Goal: Information Seeking & Learning: Find specific fact

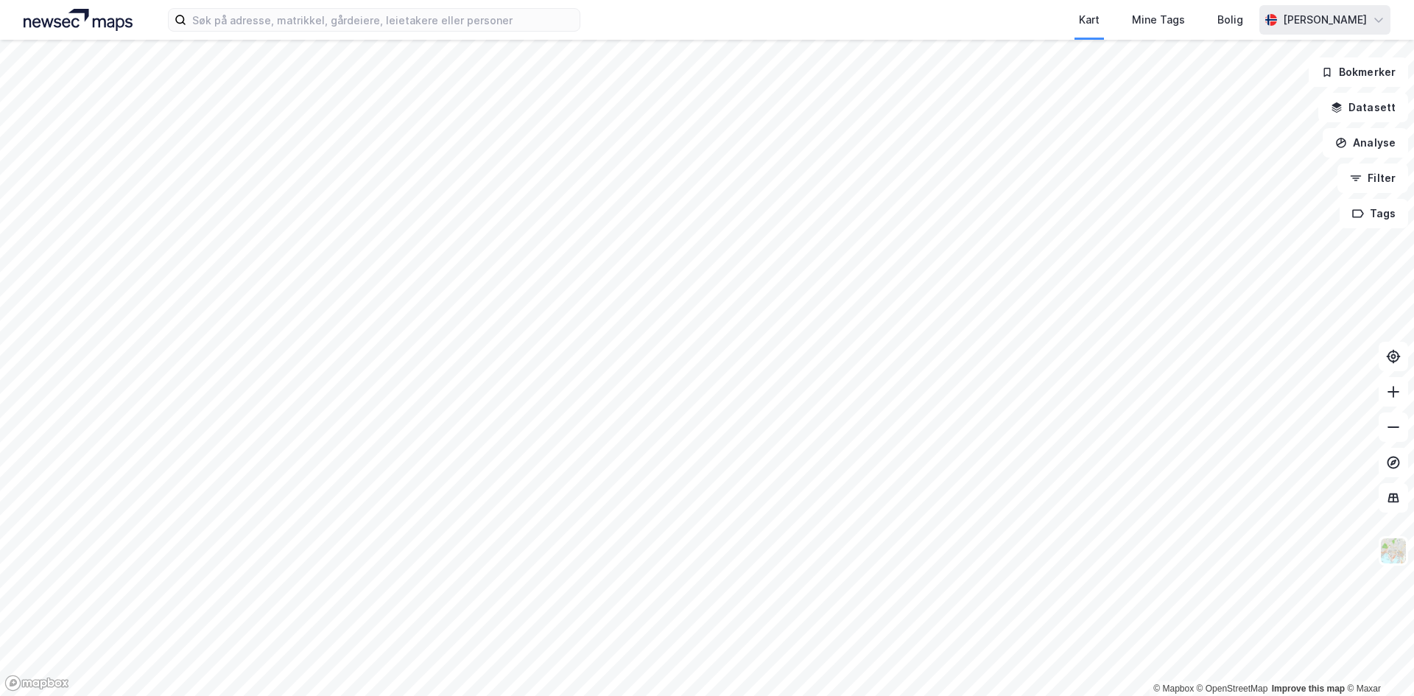
click at [1332, 21] on div "[PERSON_NAME]" at bounding box center [1325, 20] width 84 height 18
click at [1007, 18] on div "Kart Mine Tags Bolig" at bounding box center [955, 20] width 608 height 40
click at [1381, 25] on icon at bounding box center [1379, 20] width 12 height 12
click at [1381, 22] on icon at bounding box center [1379, 20] width 12 height 12
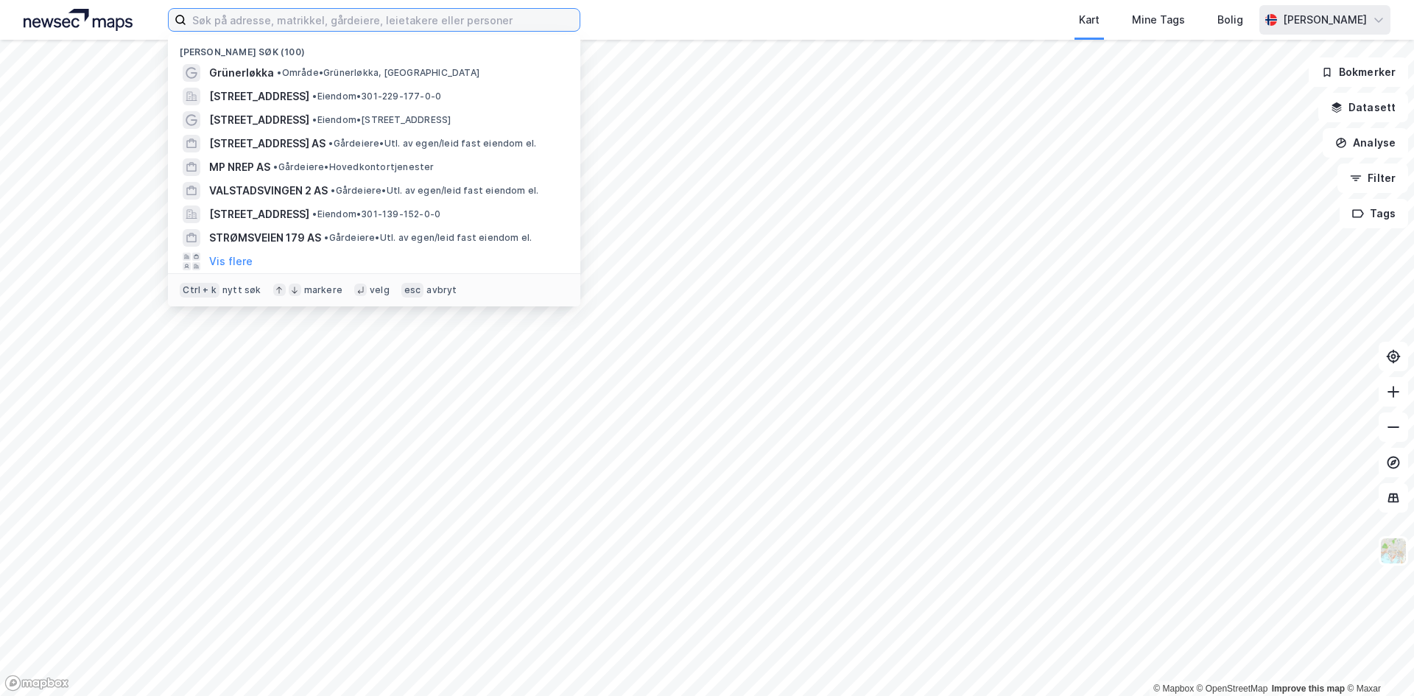
click at [370, 27] on input at bounding box center [382, 20] width 393 height 22
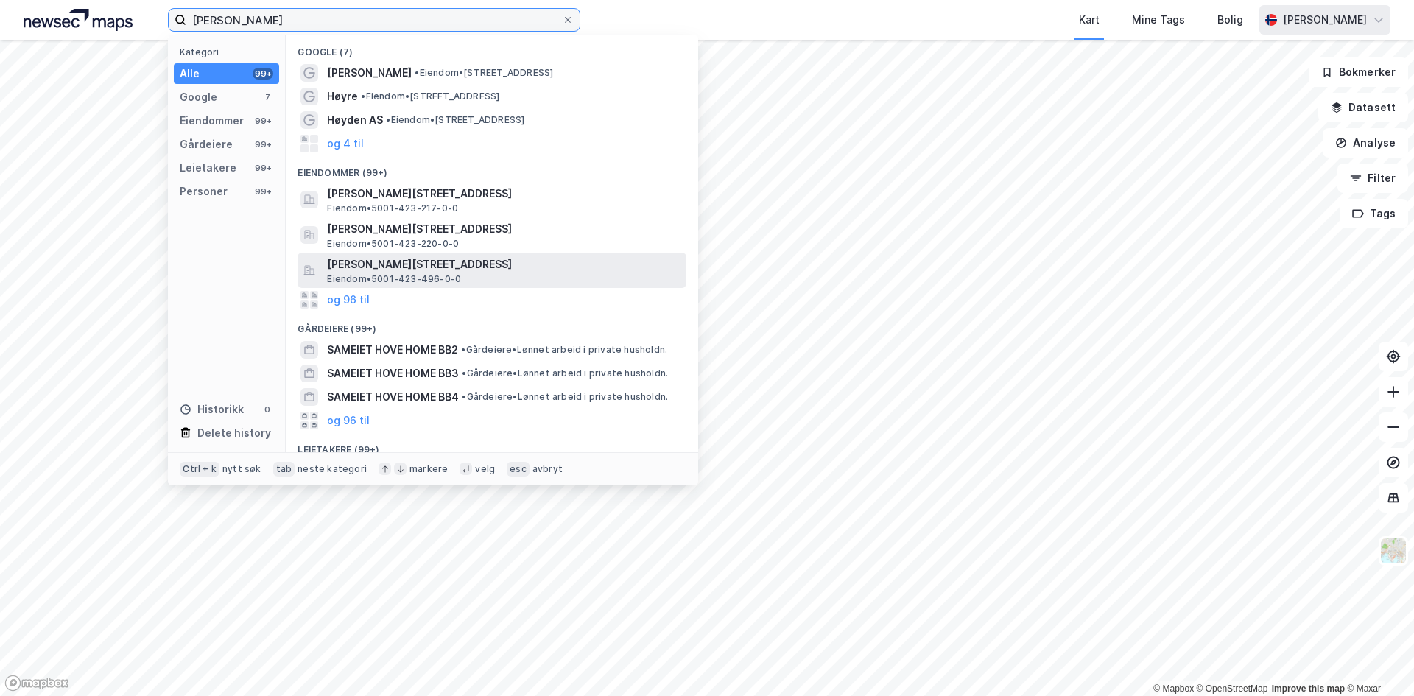
scroll to position [233, 0]
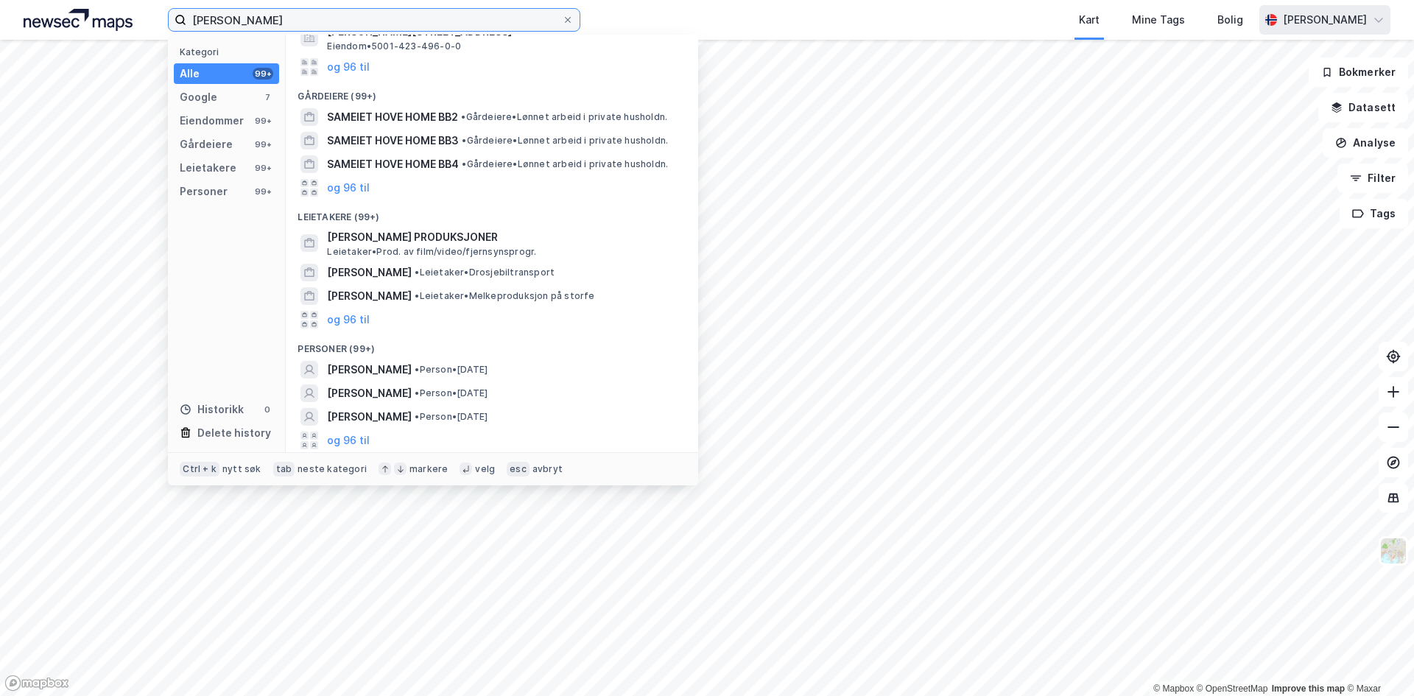
type input "andreas høye"
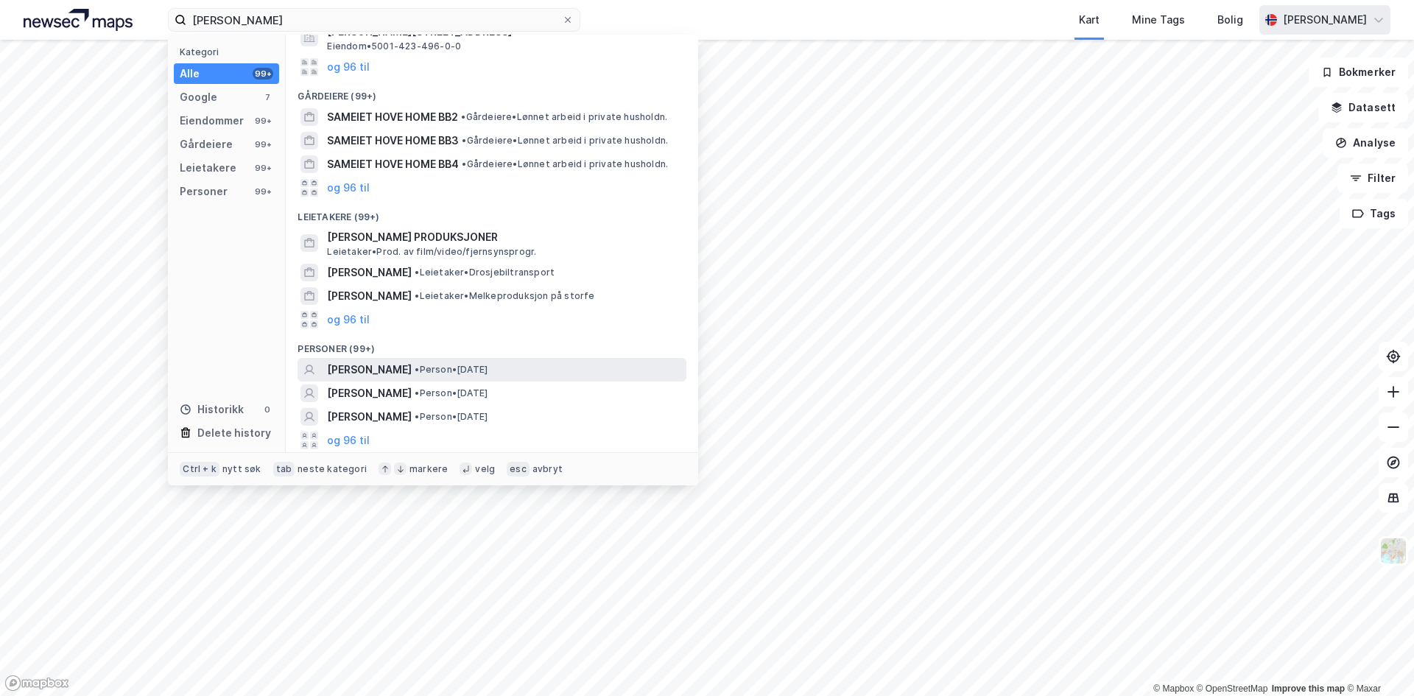
click at [468, 371] on span "• Person • 22. des. 1989" at bounding box center [451, 370] width 73 height 12
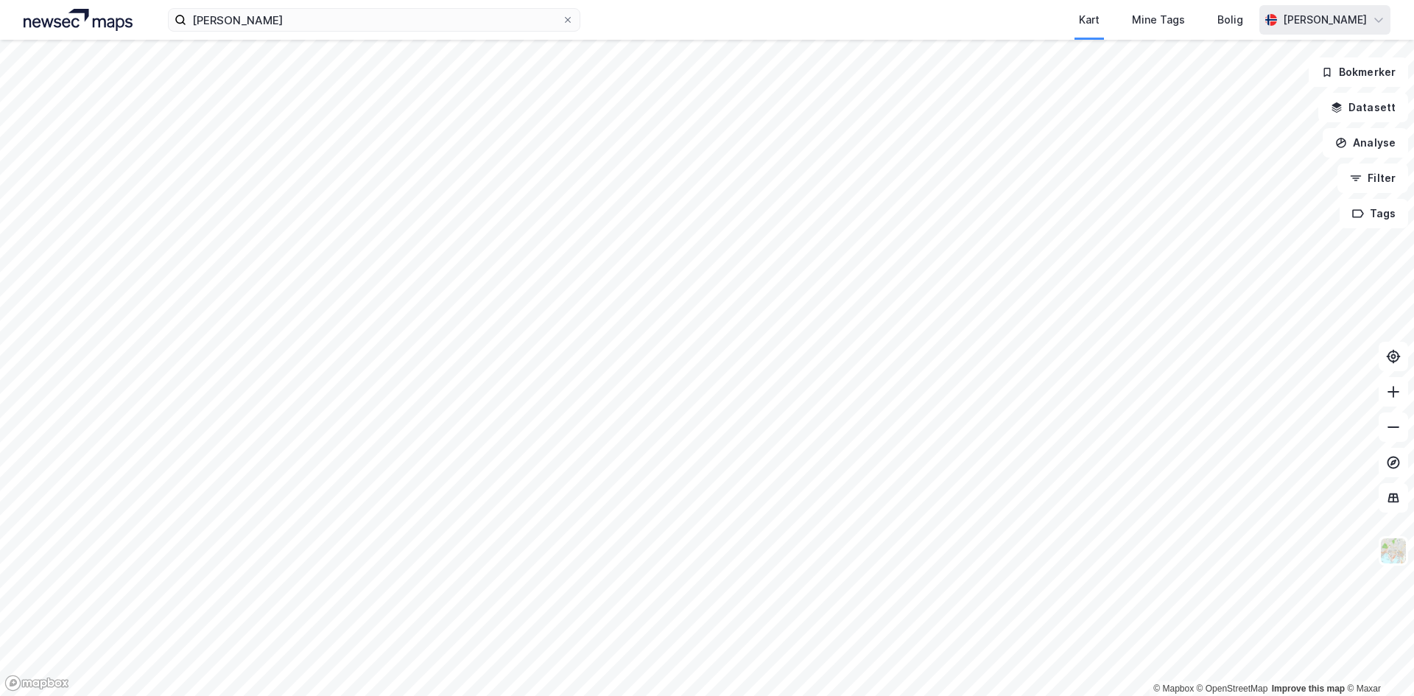
click at [294, 33] on div "andreas høye Kart Mine Tags Bolig Kristoffer Fagerbakk" at bounding box center [707, 20] width 1414 height 40
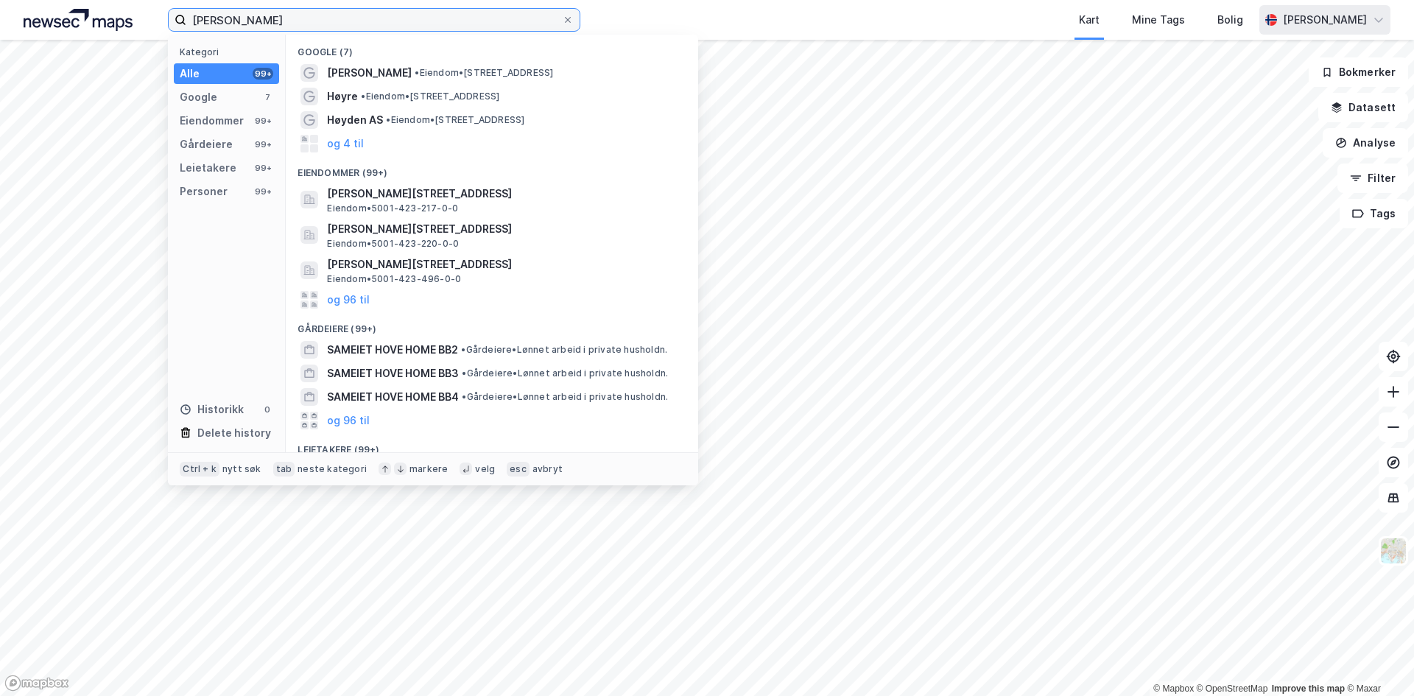
click at [294, 24] on input "andreas høye" at bounding box center [374, 20] width 376 height 22
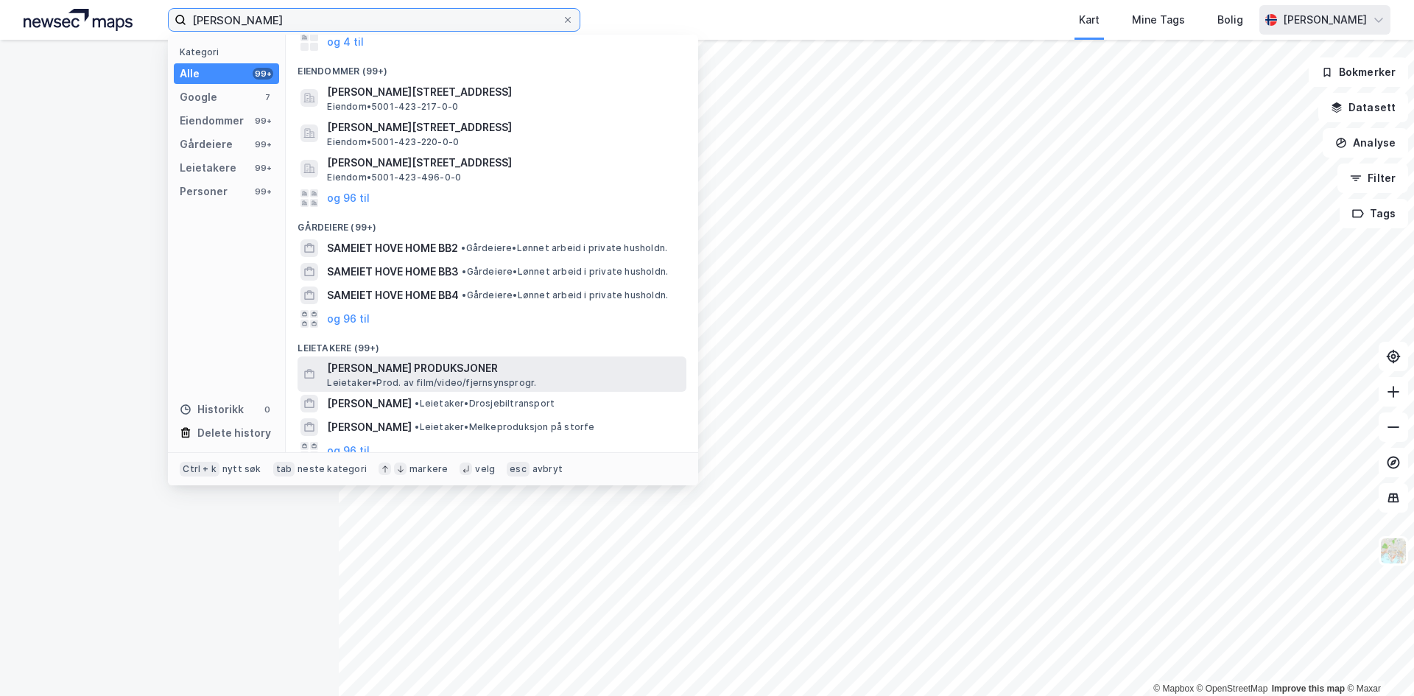
scroll to position [123, 0]
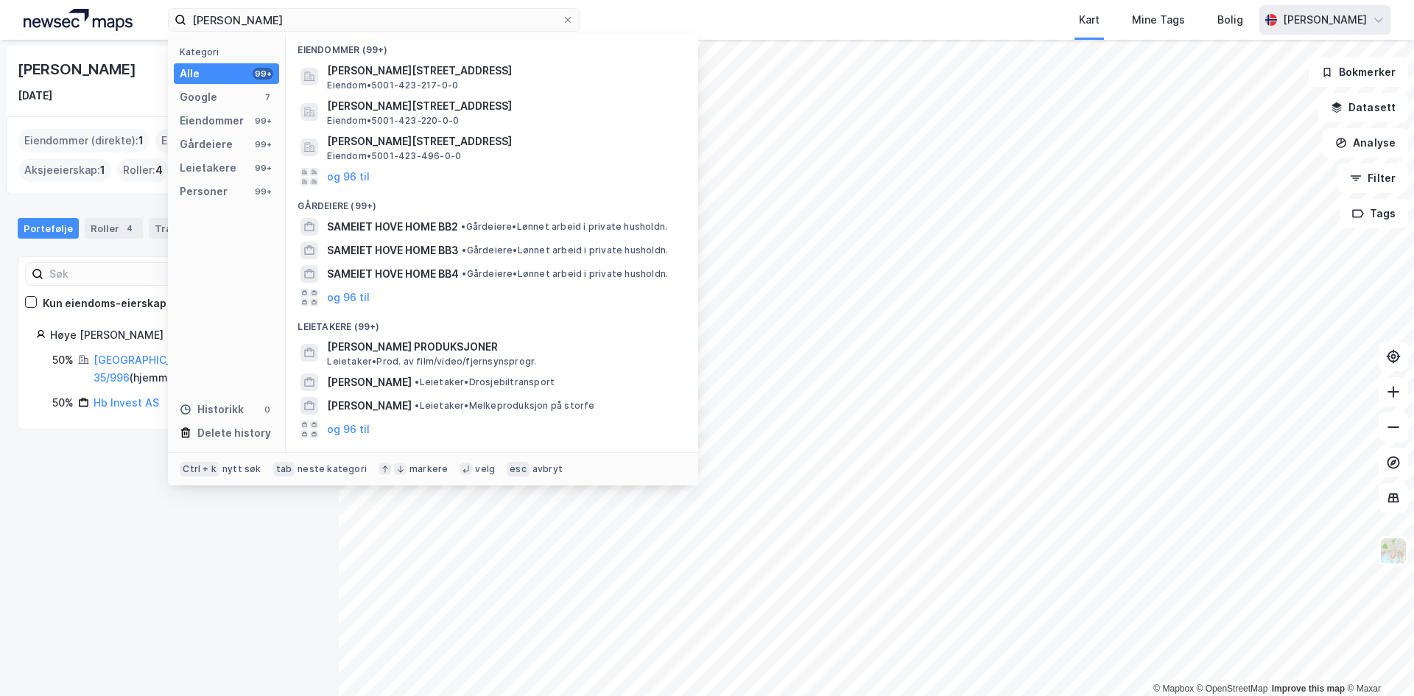
click at [665, 15] on div "Kart Mine Tags Bolig" at bounding box center [955, 20] width 608 height 40
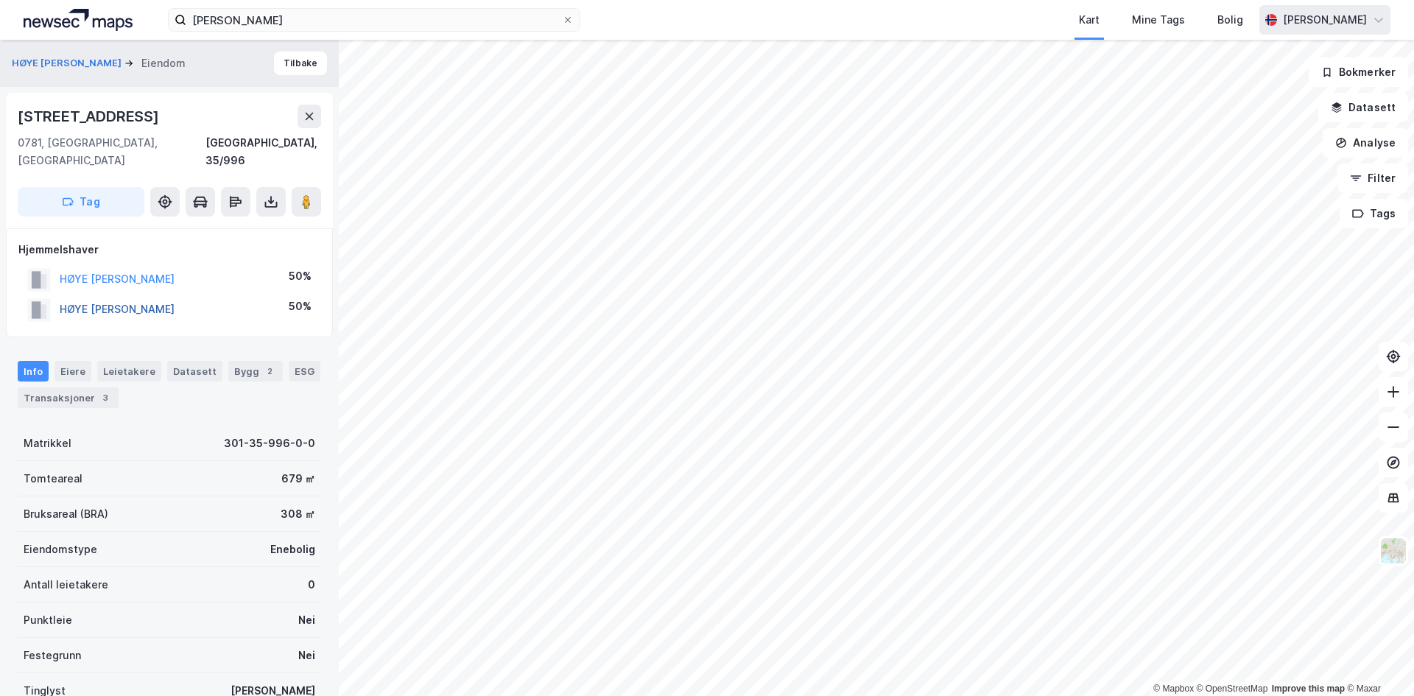
click at [0, 0] on button "HØYE ANDREAS WOLD" at bounding box center [0, 0] width 0 height 0
